Goal: Task Accomplishment & Management: Manage account settings

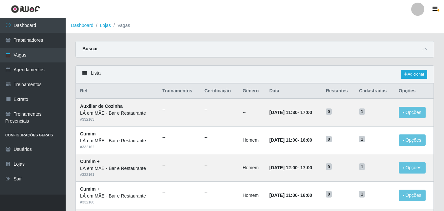
scroll to position [164, 0]
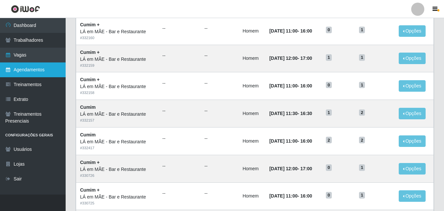
drag, startPoint x: 0, startPoint y: 0, endPoint x: 29, endPoint y: 63, distance: 69.8
click at [32, 71] on link "Agendamentos" at bounding box center [33, 69] width 66 height 15
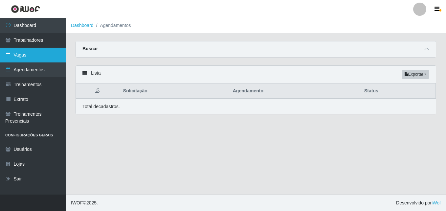
click at [26, 57] on link "Vagas" at bounding box center [33, 55] width 66 height 15
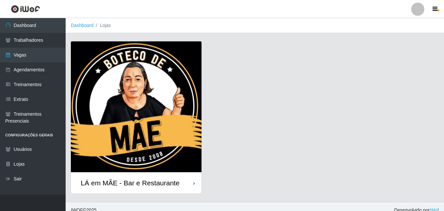
click at [139, 185] on div "LÁ em MÃE - Bar e Restaurante" at bounding box center [130, 183] width 99 height 8
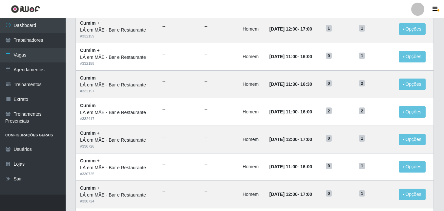
scroll to position [99, 0]
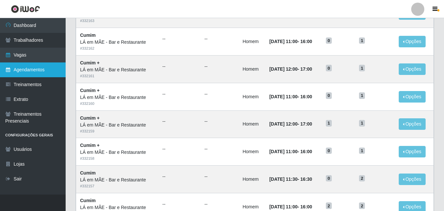
click at [29, 67] on link "Agendamentos" at bounding box center [33, 69] width 66 height 15
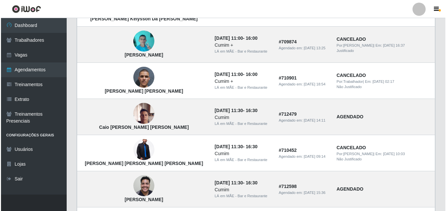
scroll to position [394, 0]
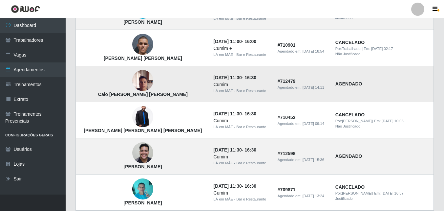
click at [138, 81] on img at bounding box center [142, 81] width 21 height 28
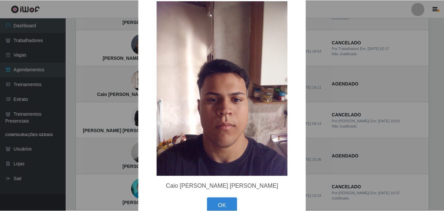
scroll to position [30, 0]
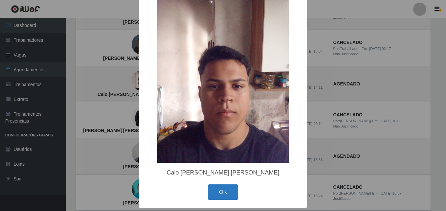
click at [212, 190] on button "OK" at bounding box center [223, 191] width 31 height 15
